Goal: Find contact information: Find contact information

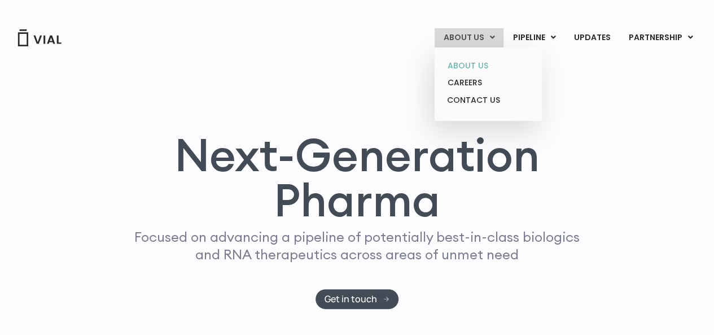
click at [487, 65] on link "ABOUT US" at bounding box center [488, 65] width 99 height 17
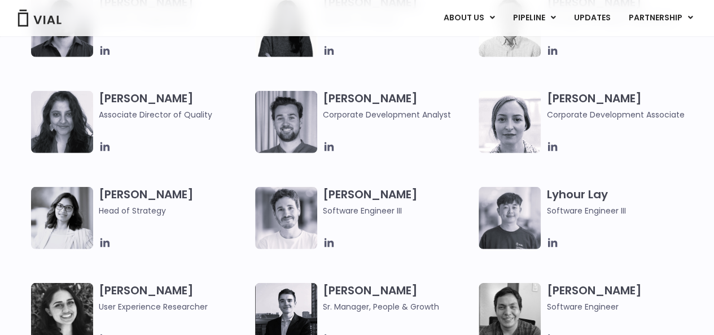
scroll to position [1637, 0]
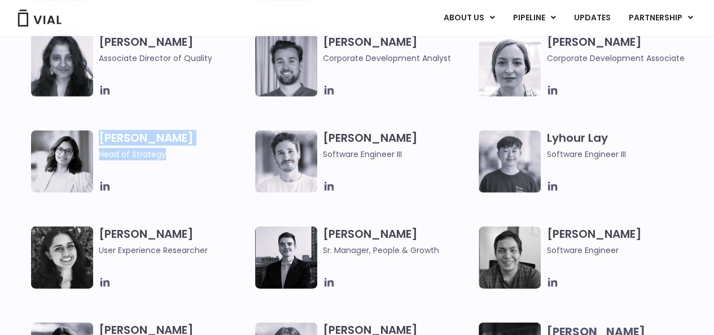
drag, startPoint x: 103, startPoint y: 139, endPoint x: 176, endPoint y: 159, distance: 76.1
click at [176, 159] on div "Preeti Sareen Head of Strategy" at bounding box center [143, 161] width 224 height 62
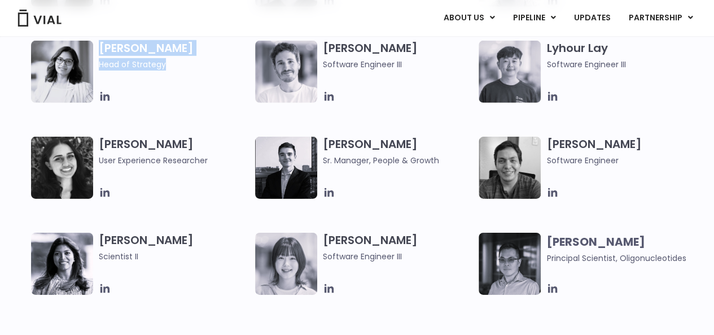
scroll to position [1750, 0]
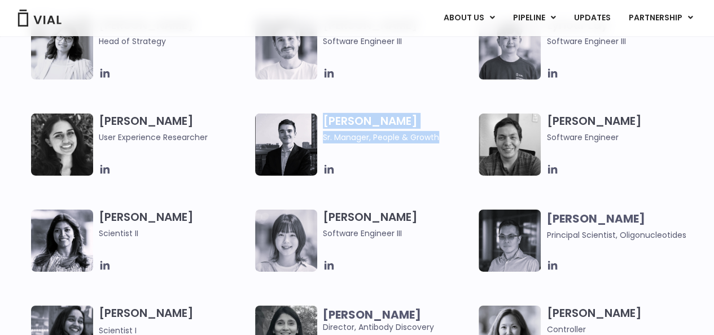
drag, startPoint x: 324, startPoint y: 123, endPoint x: 437, endPoint y: 138, distance: 113.8
click at [437, 138] on h3 "Owen Allen Sr. Manager, People & Growth" at bounding box center [398, 128] width 151 height 30
copy h3 "Owen Allen Sr. Manager, People & Growth"
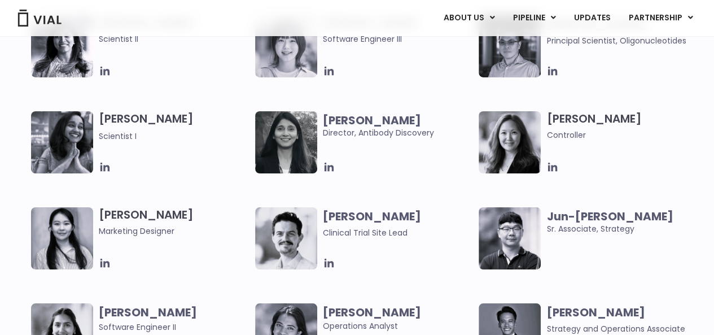
scroll to position [1976, 0]
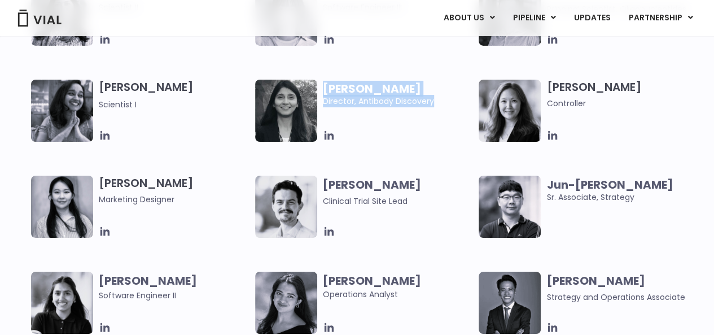
drag, startPoint x: 370, startPoint y: 99, endPoint x: 323, endPoint y: 90, distance: 47.8
click at [323, 90] on span "Swati Khanna Director, Antibody Discovery" at bounding box center [398, 94] width 151 height 25
copy span "Swati Khanna Director, Antibody Discovery"
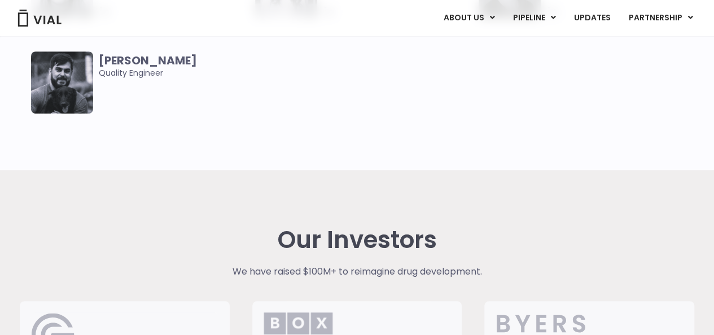
scroll to position [2596, 0]
